Goal: Transaction & Acquisition: Register for event/course

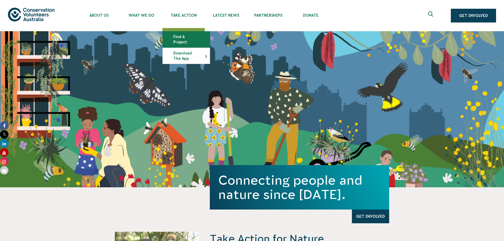
click at [191, 35] on link "Find a project" at bounding box center [186, 39] width 47 height 16
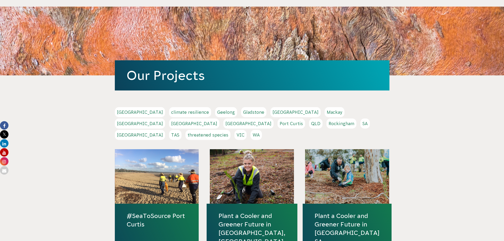
scroll to position [53, 0]
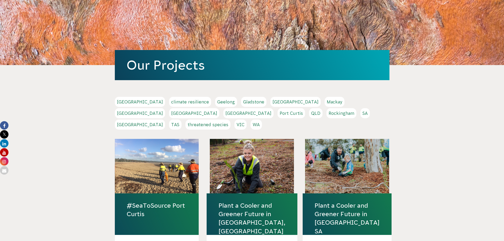
click at [262, 119] on link "WA" at bounding box center [255, 124] width 11 height 10
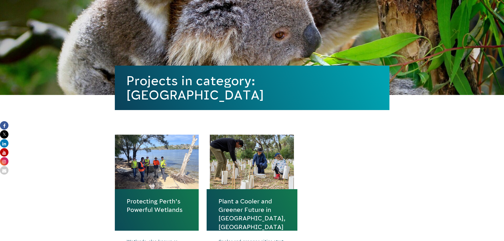
scroll to position [126, 0]
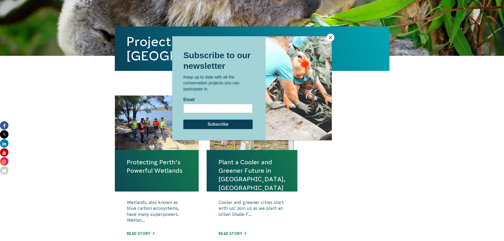
click at [327, 36] on button "Close" at bounding box center [330, 38] width 8 height 8
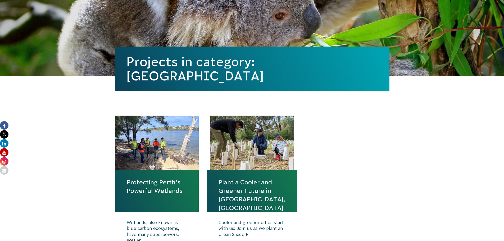
scroll to position [0, 0]
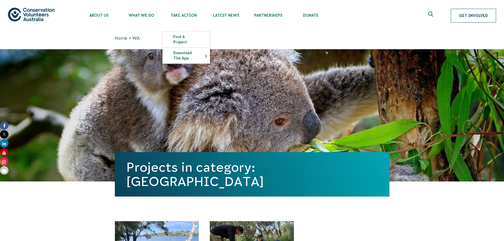
click at [484, 17] on link "Get Involved" at bounding box center [472, 16] width 45 height 14
